Goal: Find specific page/section: Find specific page/section

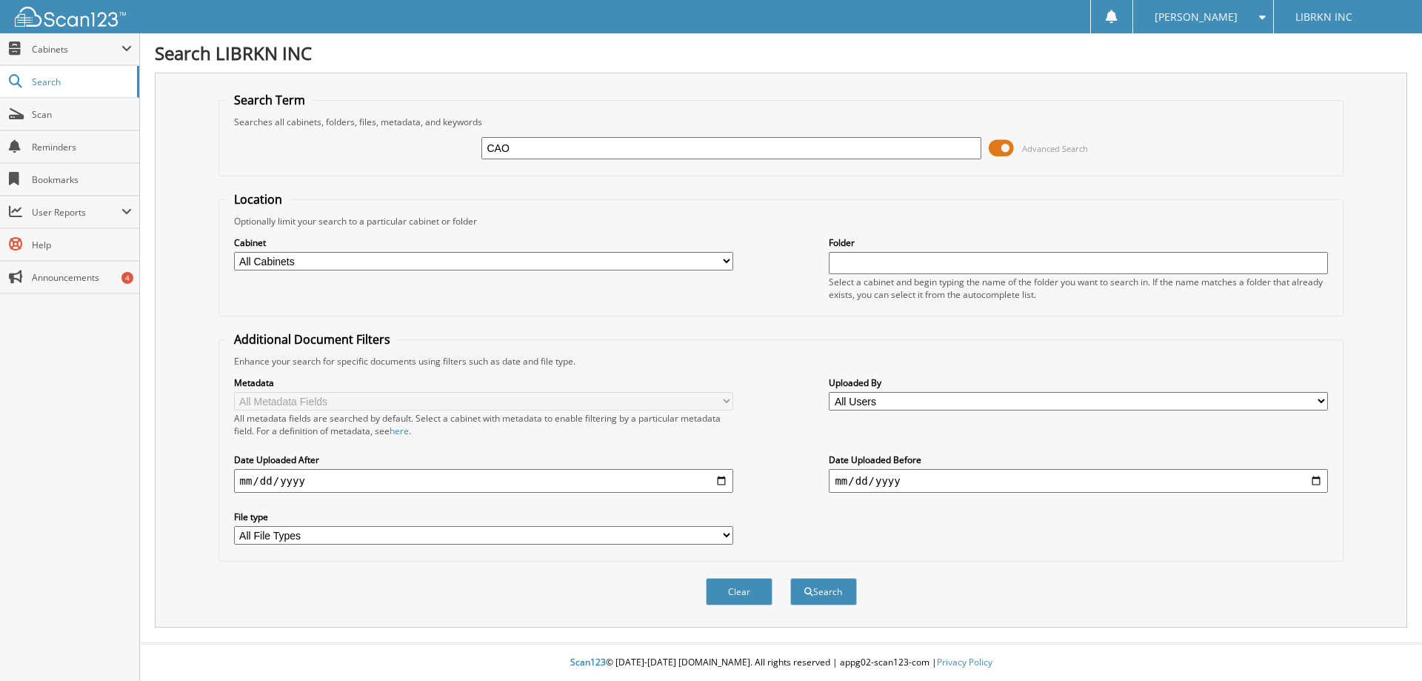
type input "CAO"
click at [790, 578] on button "Search" at bounding box center [823, 591] width 67 height 27
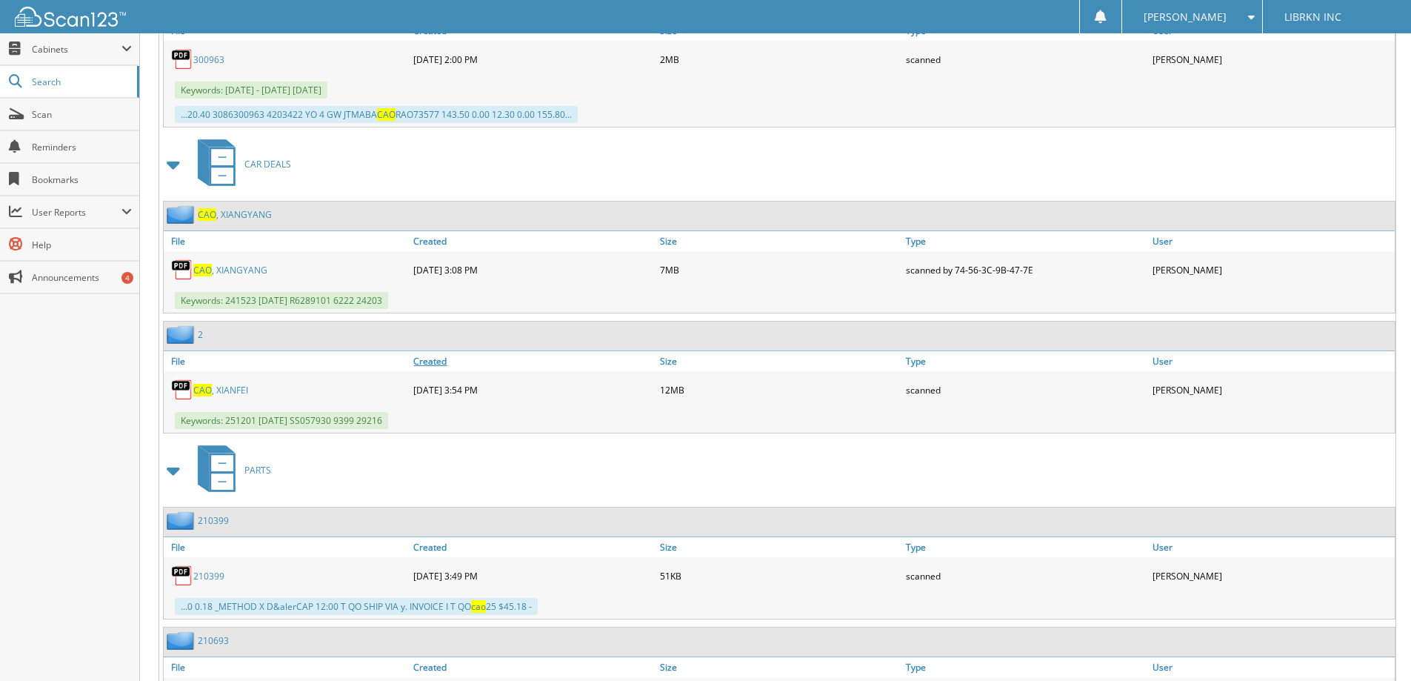
scroll to position [30284, 0]
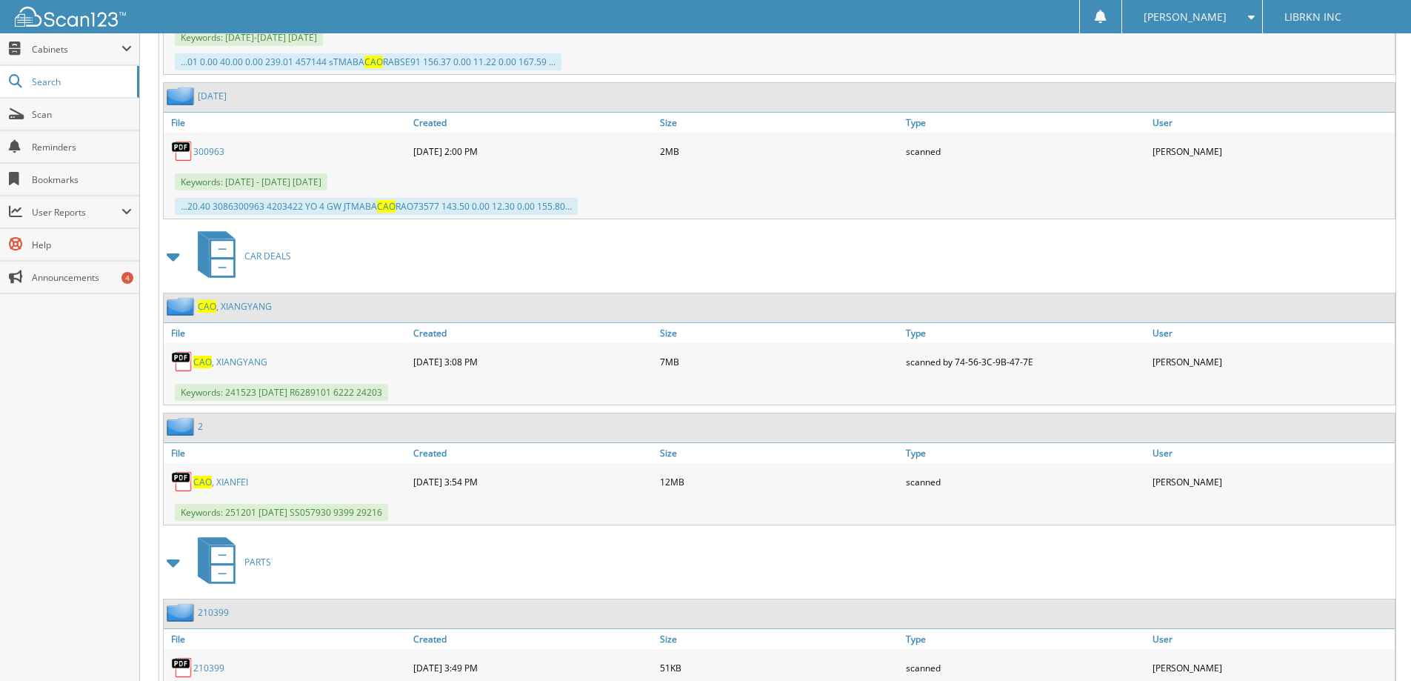
click at [231, 476] on link "CAO , XIANFEI" at bounding box center [220, 482] width 55 height 13
